Goal: Task Accomplishment & Management: Manage account settings

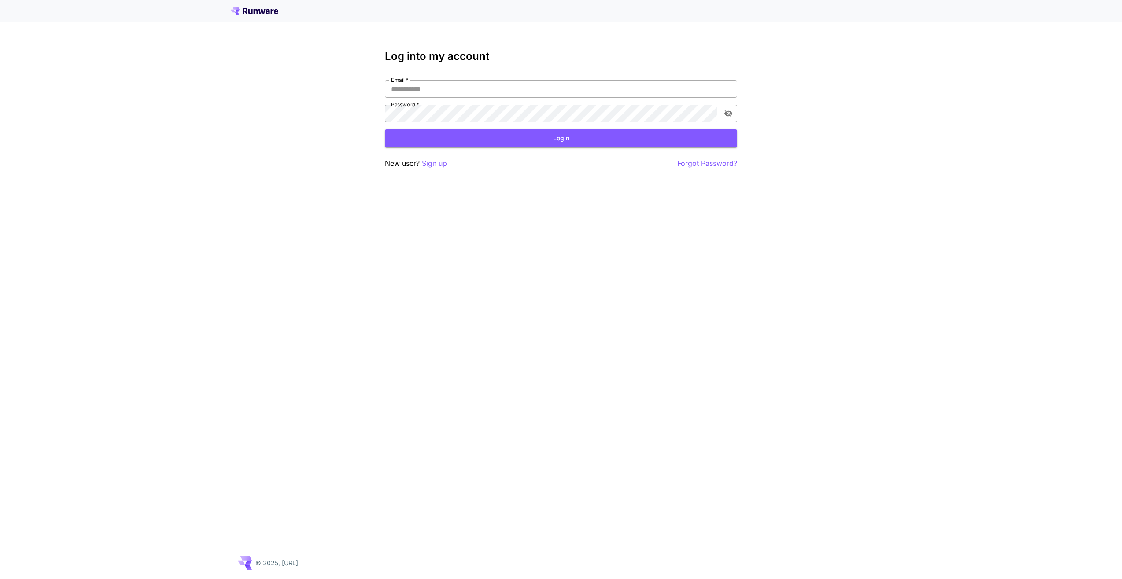
click at [485, 89] on input "Email   *" at bounding box center [561, 89] width 352 height 18
click at [0, 579] on com-1password-button at bounding box center [0, 579] width 0 height 0
type input "**********"
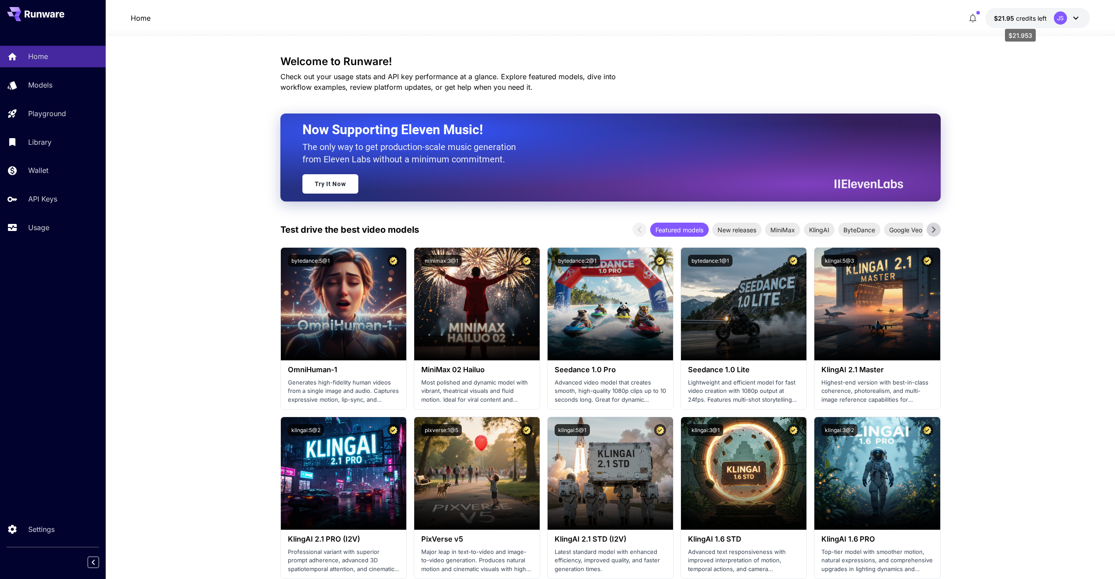
click at [1032, 21] on span "credits left" at bounding box center [1031, 18] width 31 height 7
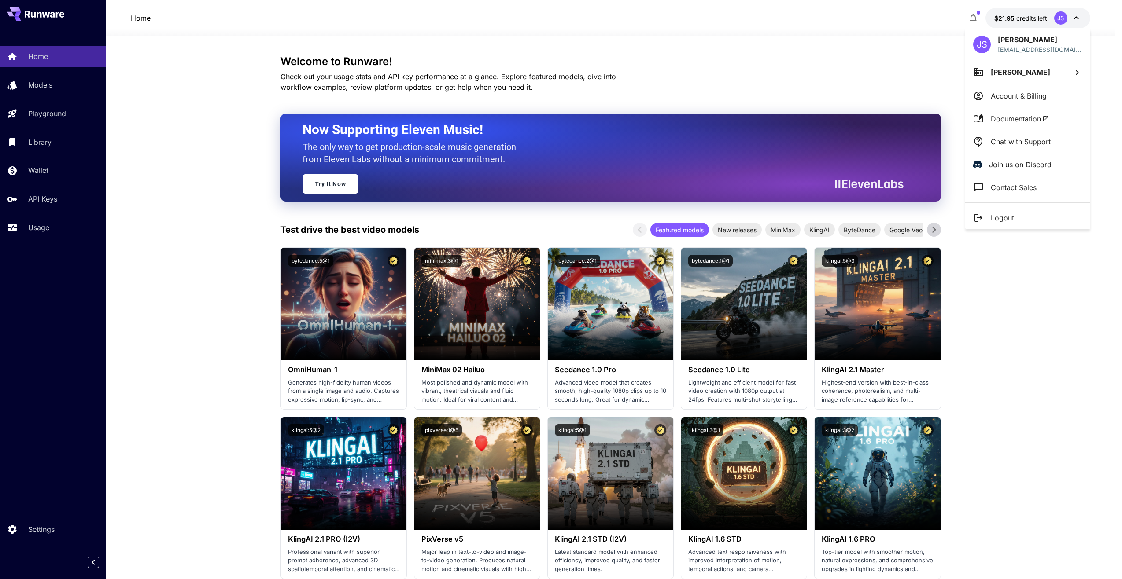
click at [221, 140] on div at bounding box center [561, 289] width 1122 height 579
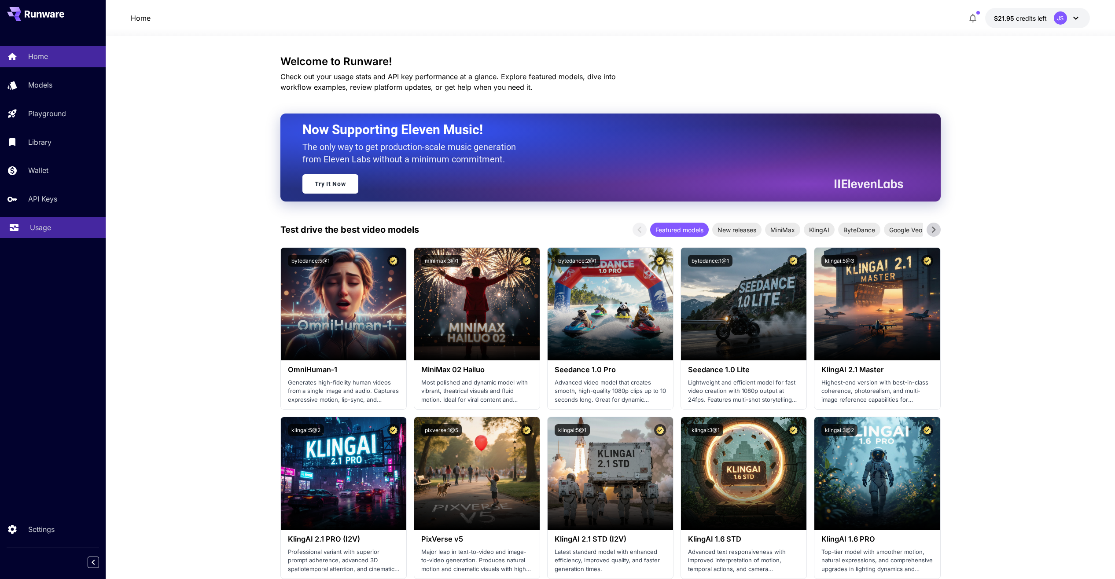
click at [56, 230] on div "Usage" at bounding box center [64, 227] width 69 height 11
